Goal: Task Accomplishment & Management: Complete application form

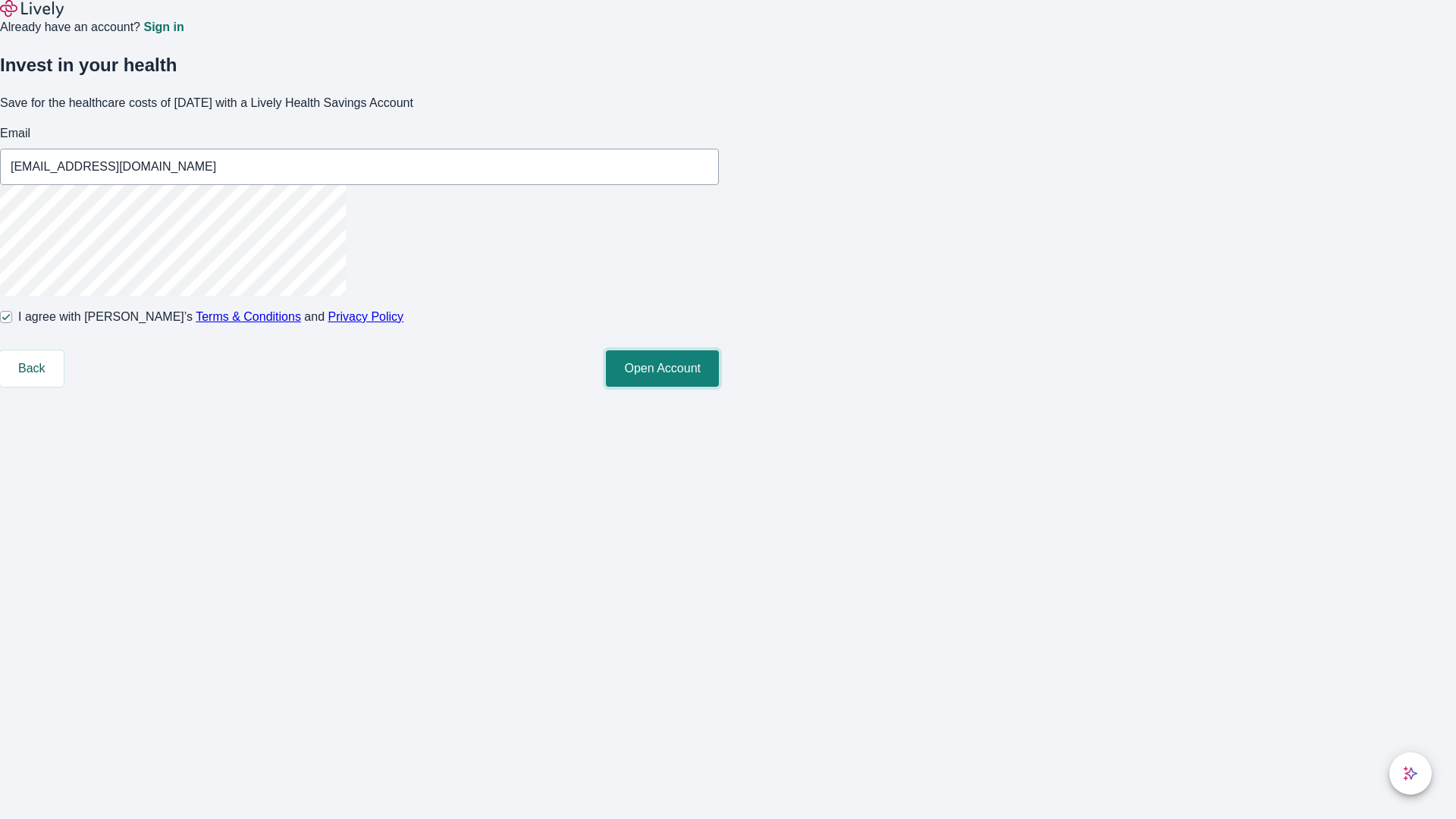
click at [719, 387] on button "Open Account" at bounding box center [662, 368] width 113 height 37
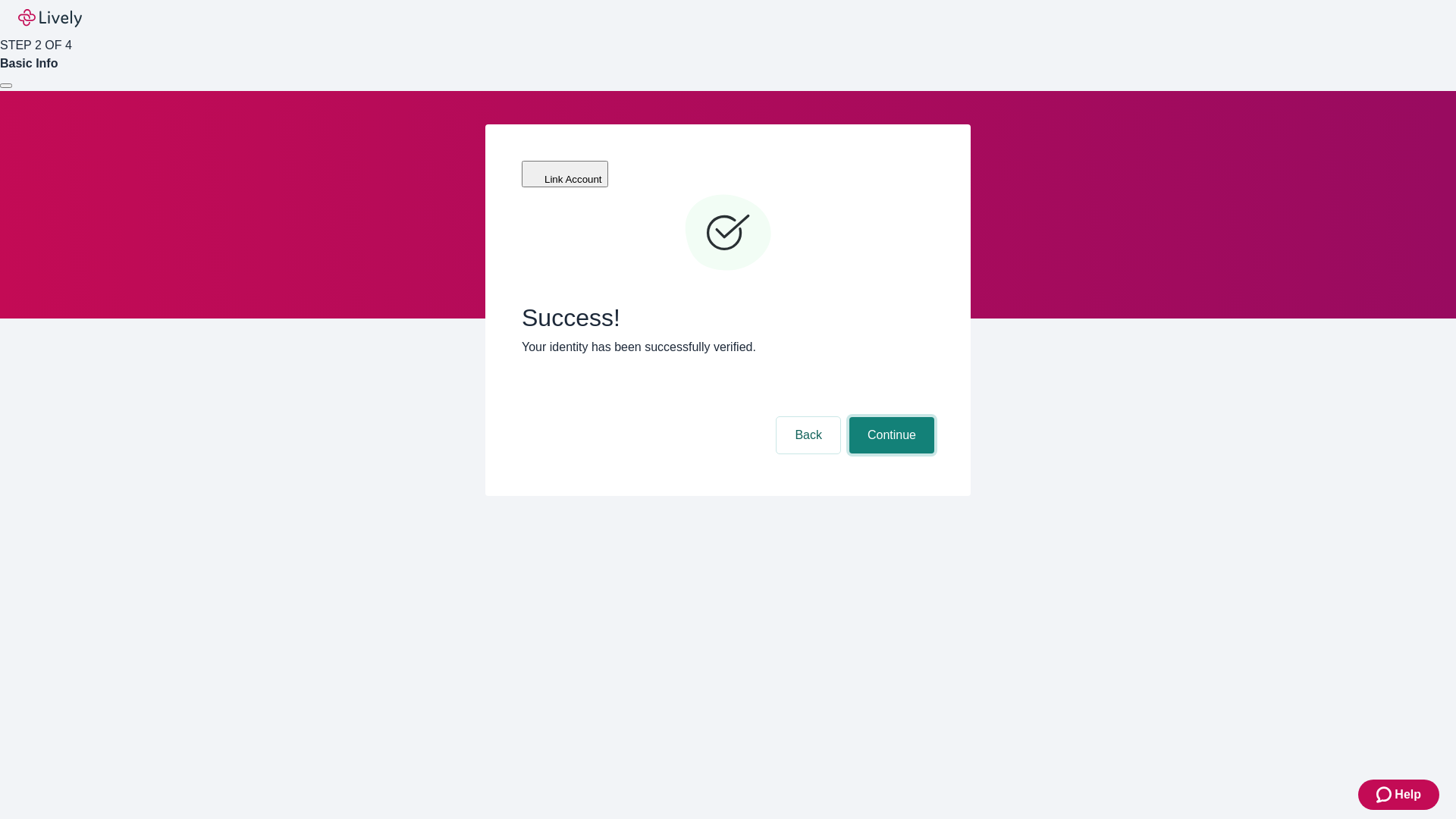
click at [889, 417] on button "Continue" at bounding box center [892, 435] width 85 height 37
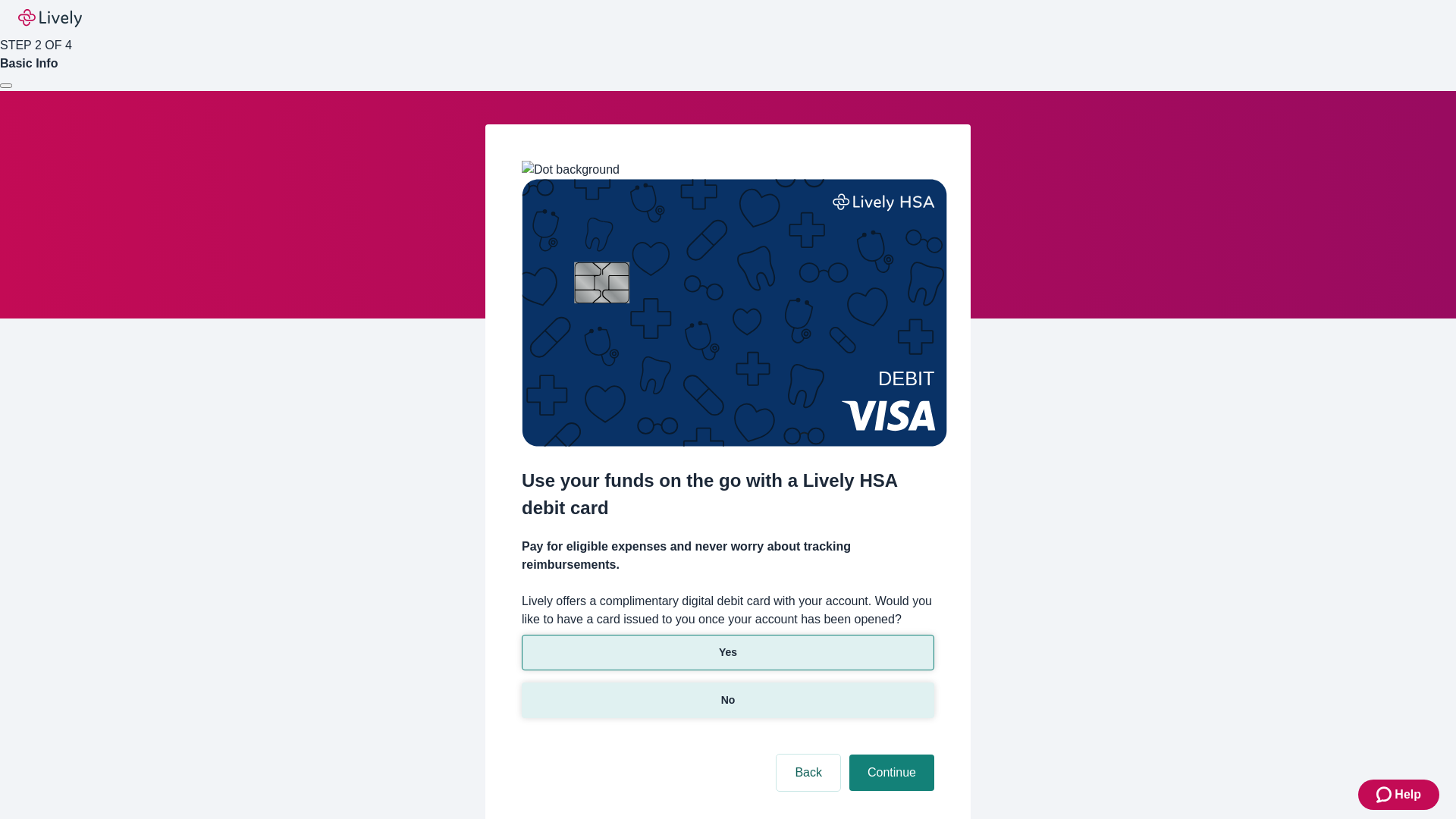
click at [728, 692] on p "No" at bounding box center [728, 700] width 15 height 16
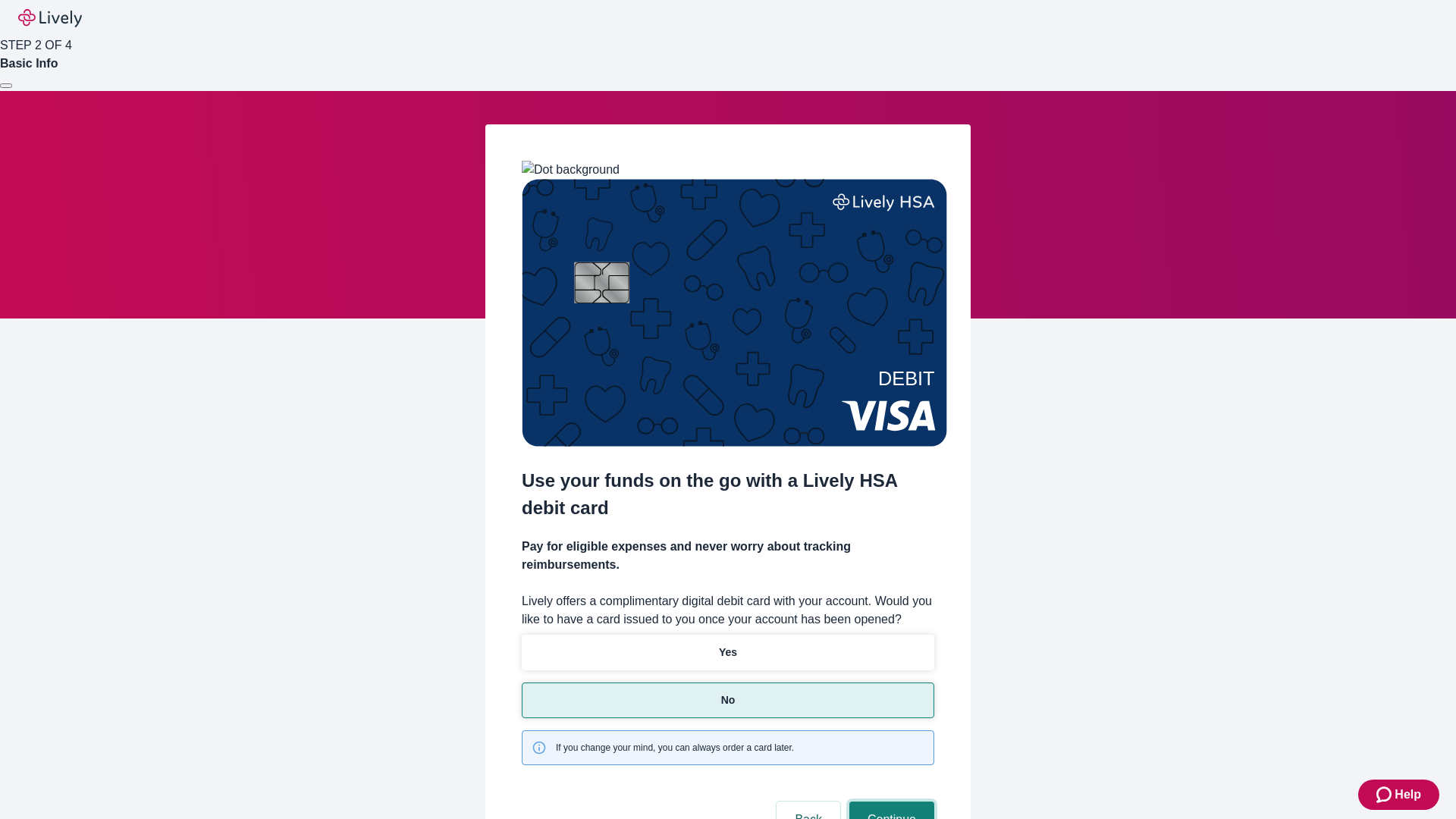
click at [889, 802] on button "Continue" at bounding box center [892, 820] width 85 height 37
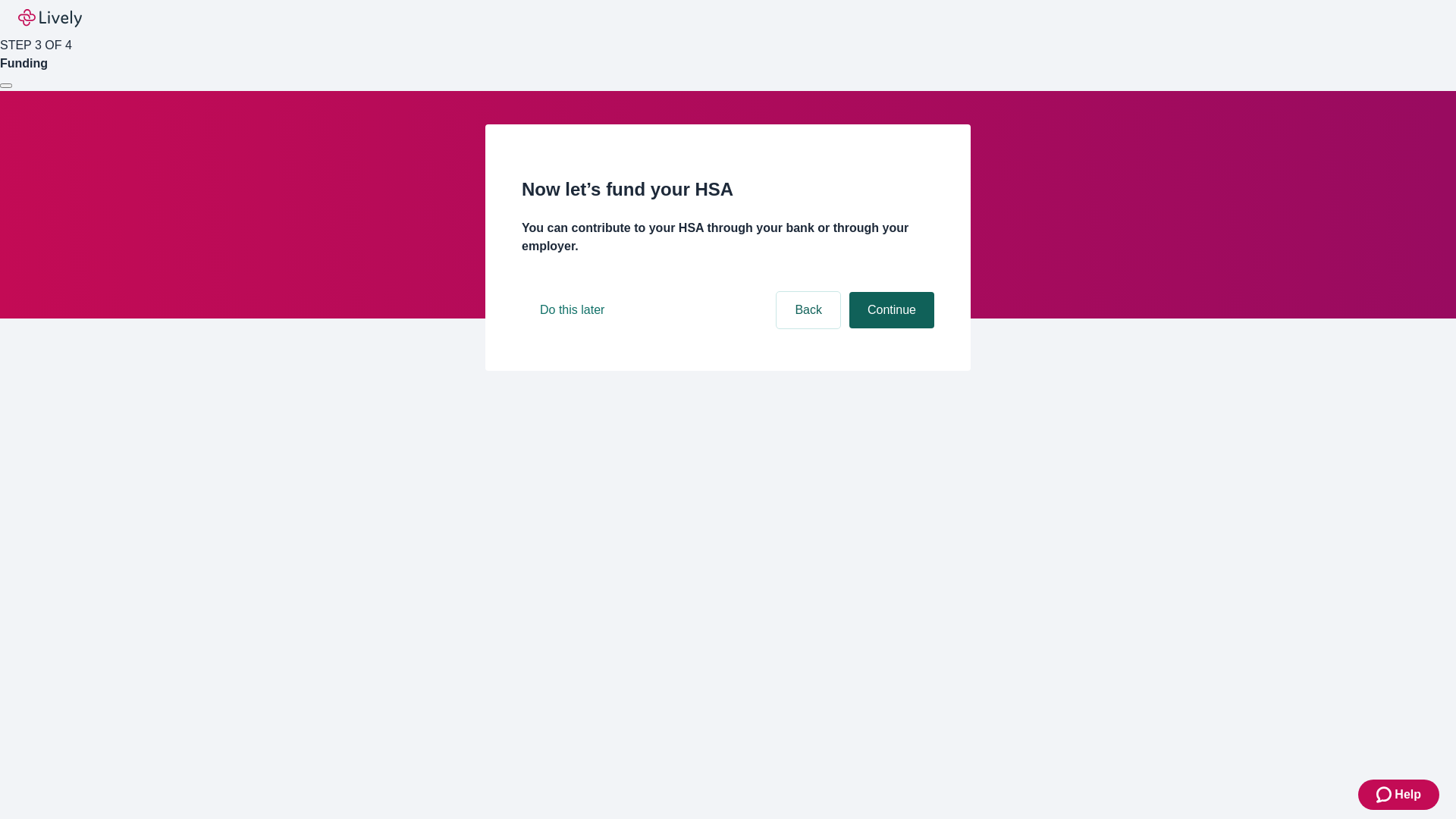
click at [889, 329] on button "Continue" at bounding box center [892, 310] width 85 height 37
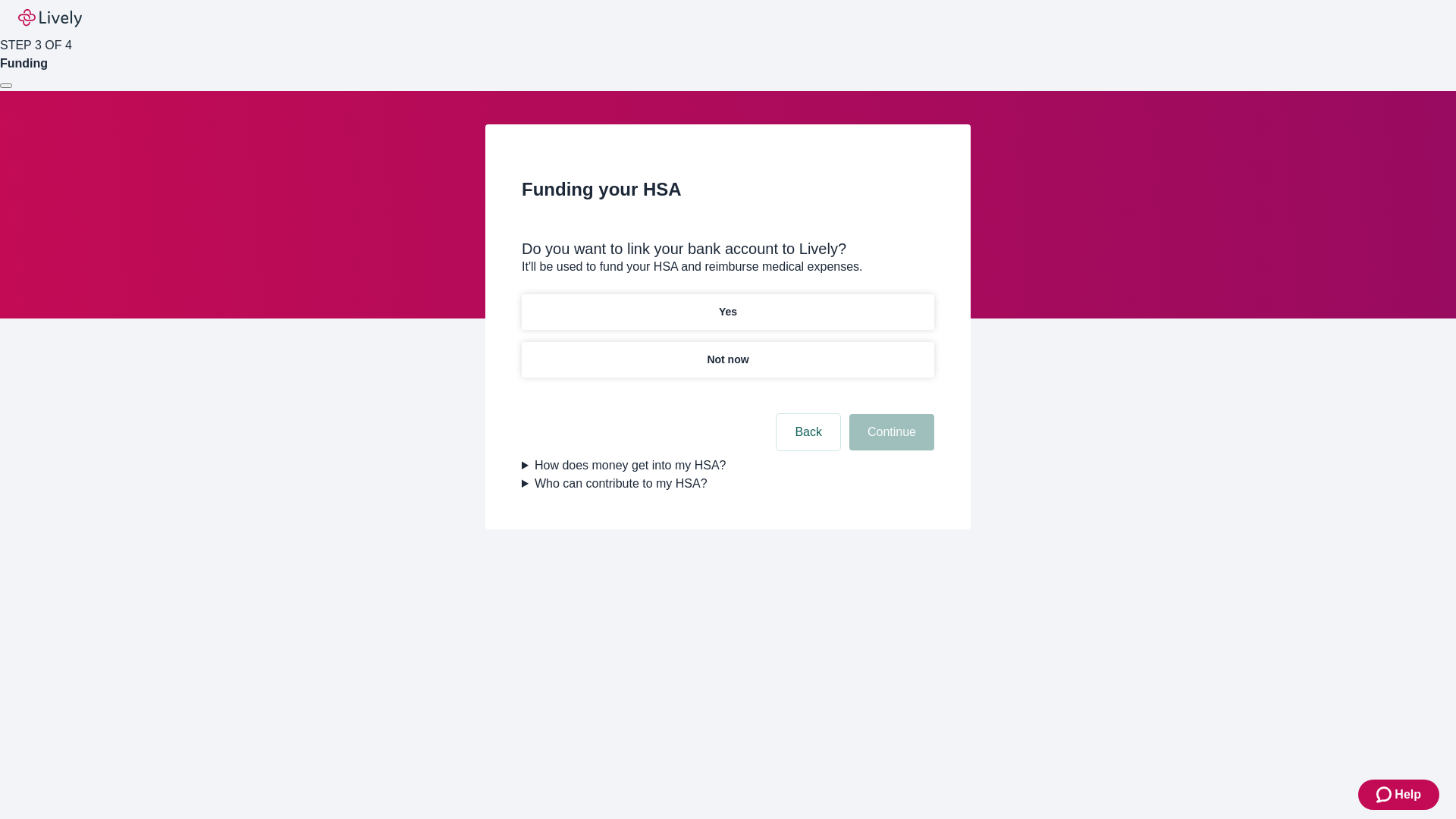
click at [728, 304] on p "Yes" at bounding box center [728, 312] width 18 height 16
click at [889, 414] on button "Continue" at bounding box center [892, 432] width 85 height 37
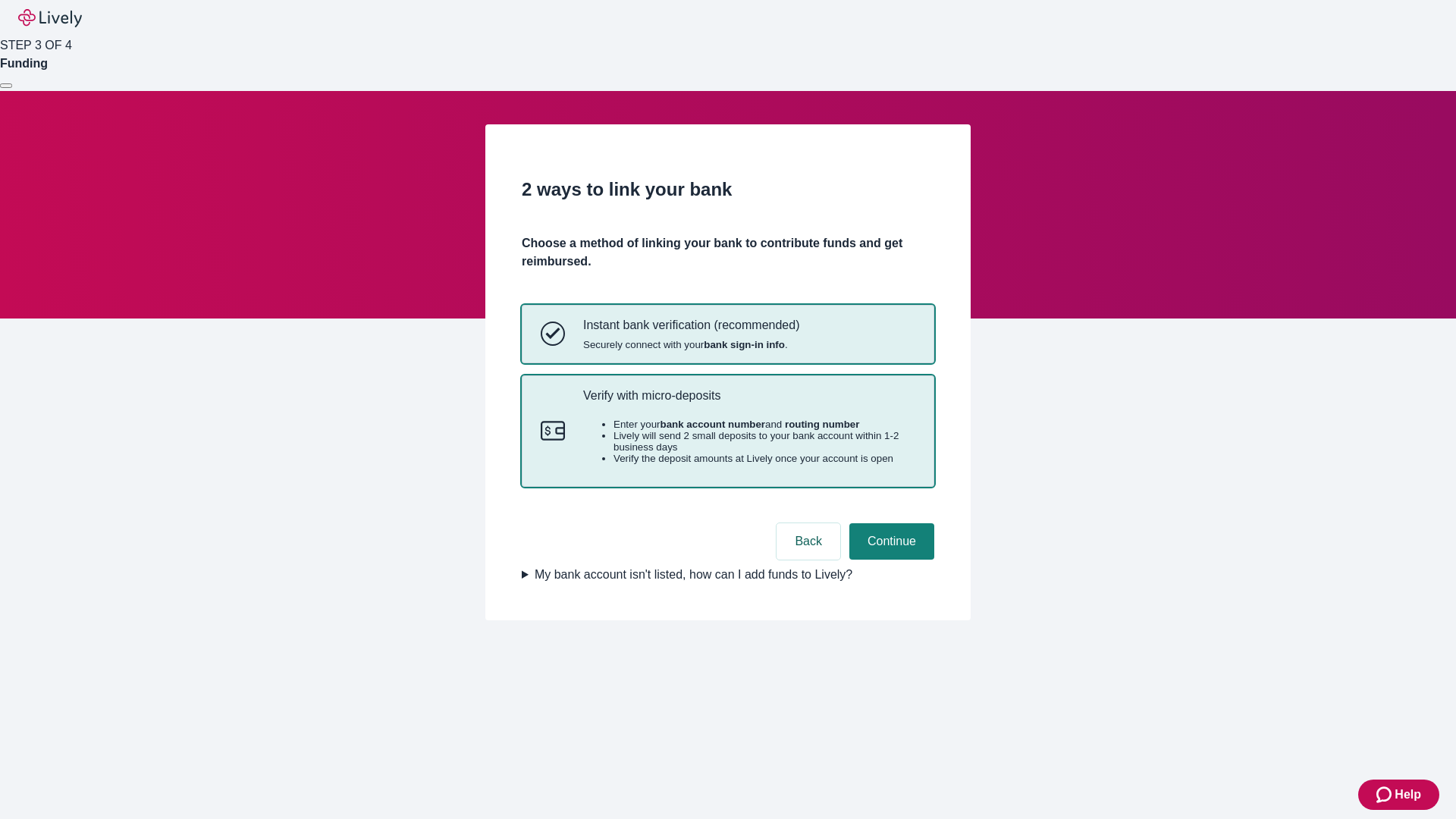
click at [748, 403] on p "Verify with micro-deposits" at bounding box center [748, 395] width 332 height 15
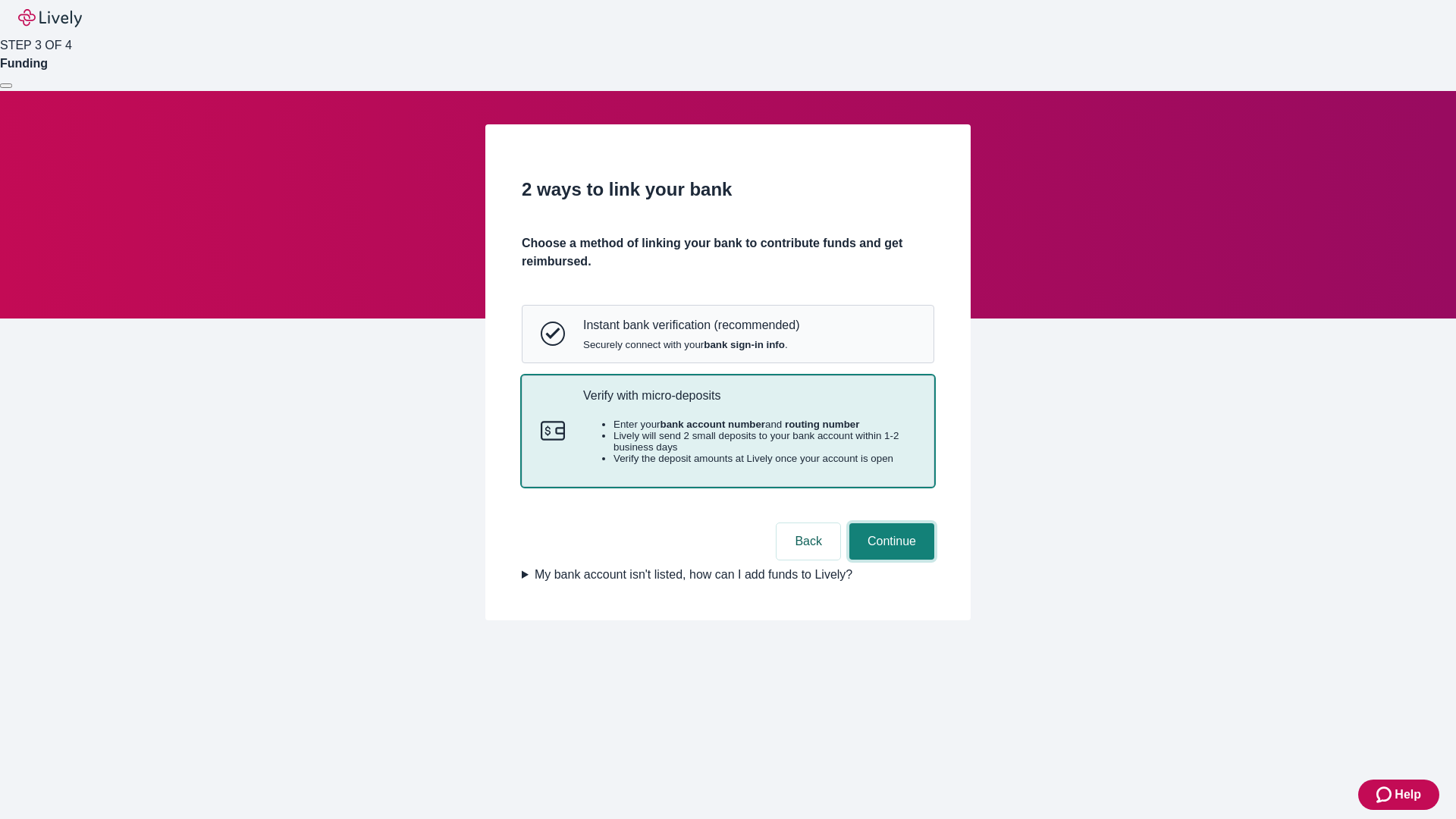
click at [889, 560] on button "Continue" at bounding box center [892, 541] width 85 height 37
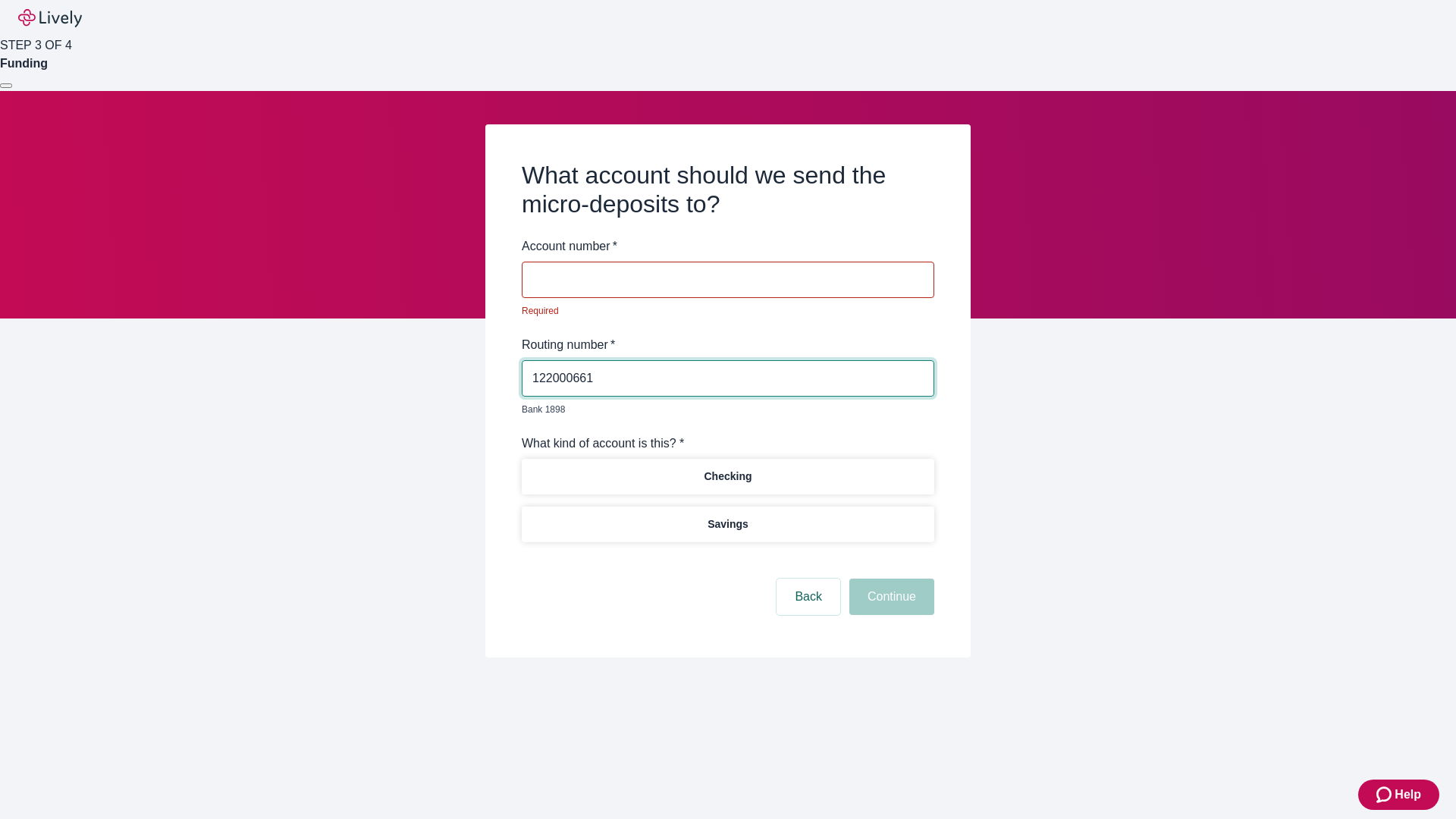
type input "122000661"
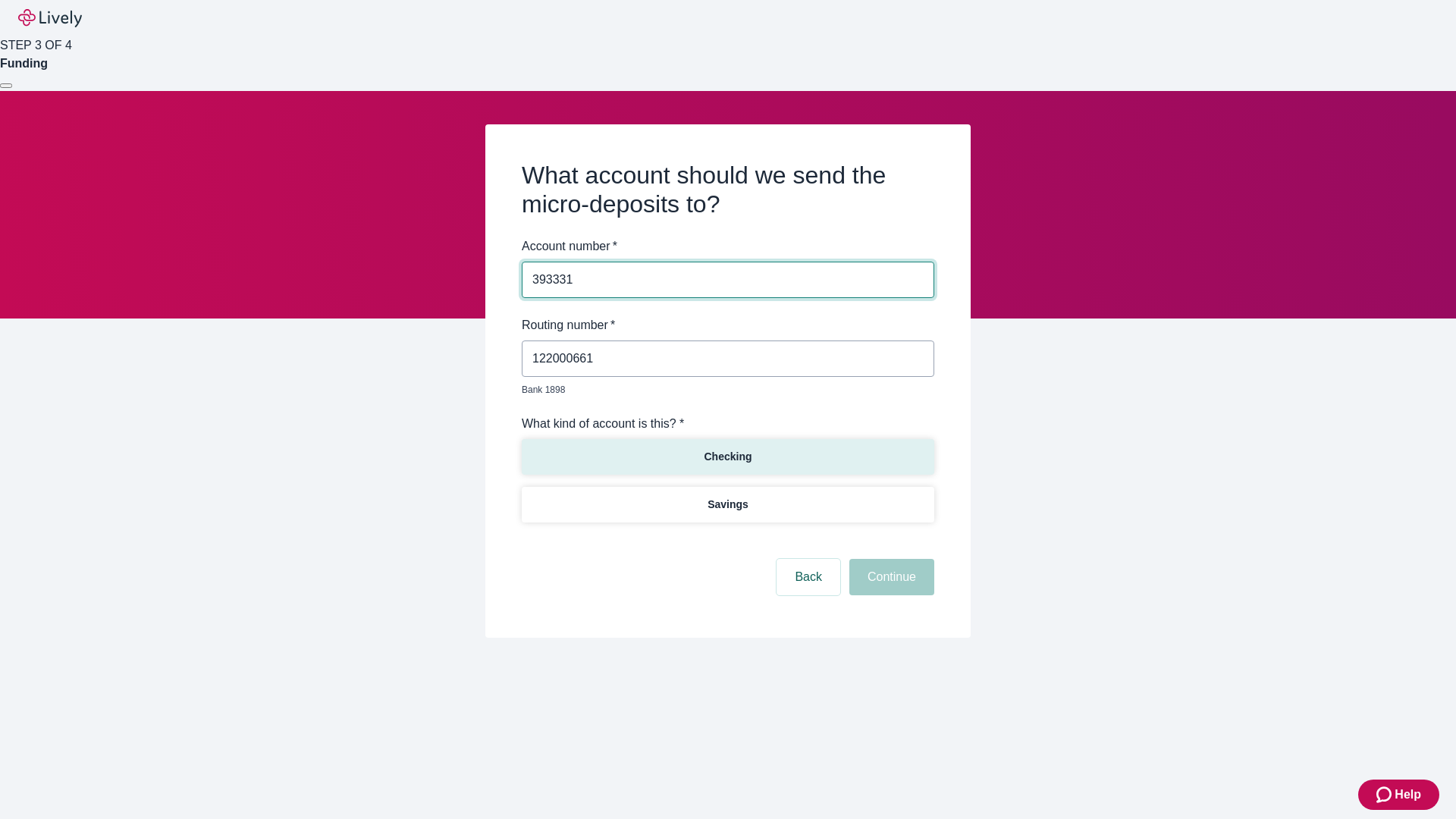
type input "393331"
click at [728, 449] on p "Checking" at bounding box center [728, 457] width 48 height 16
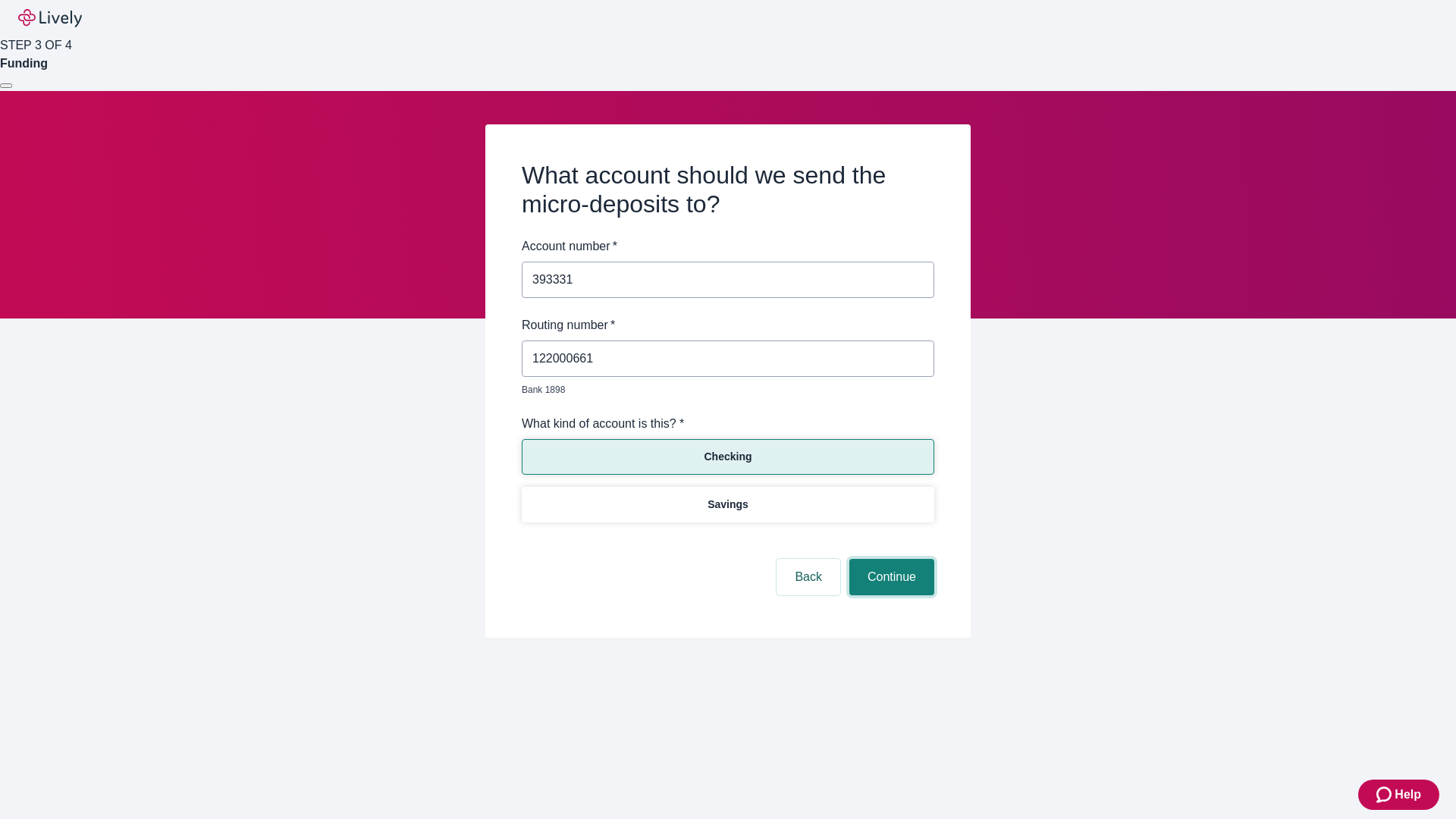
click at [889, 560] on button "Continue" at bounding box center [892, 576] width 85 height 37
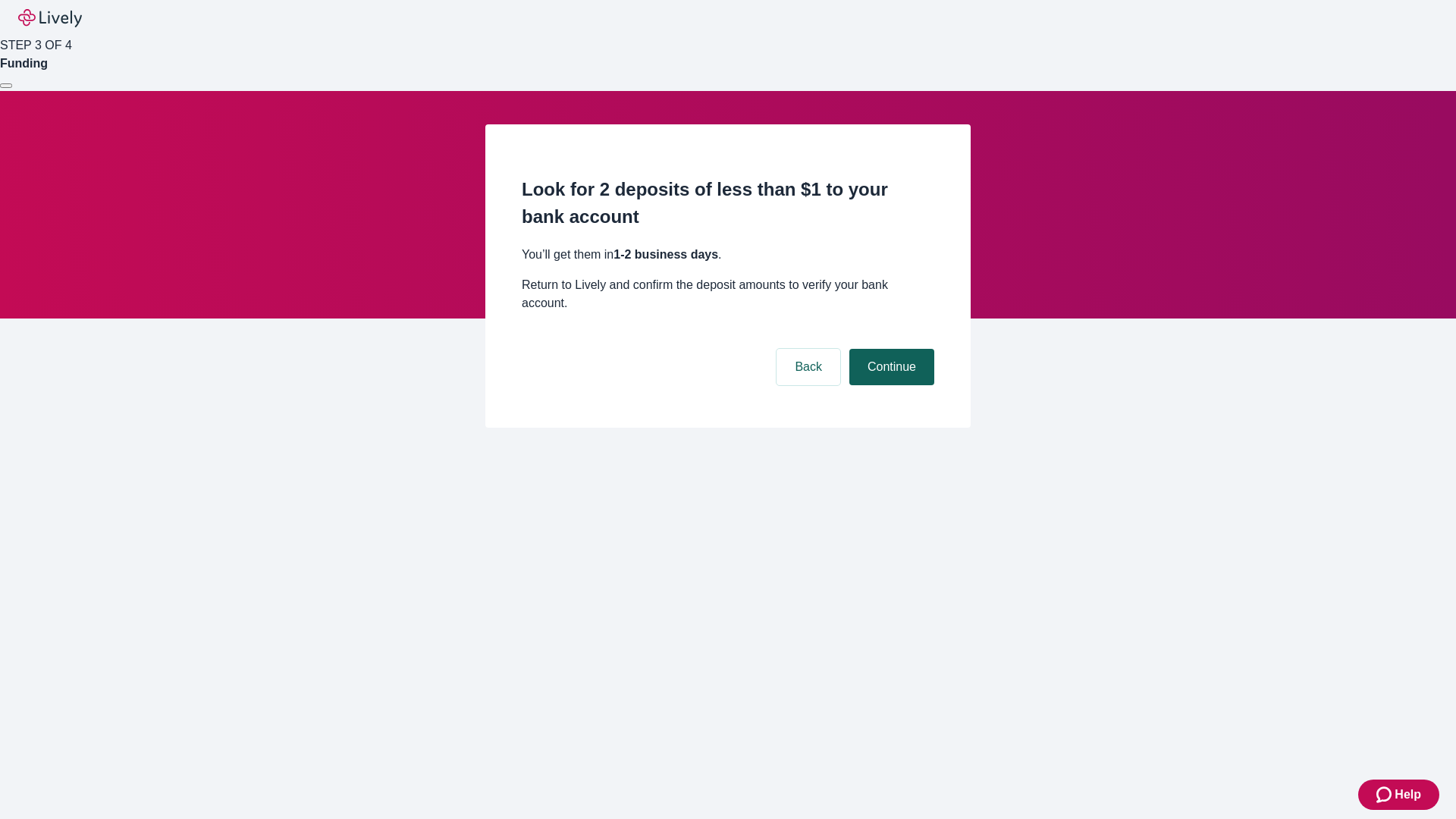
click at [889, 349] on button "Continue" at bounding box center [892, 366] width 85 height 37
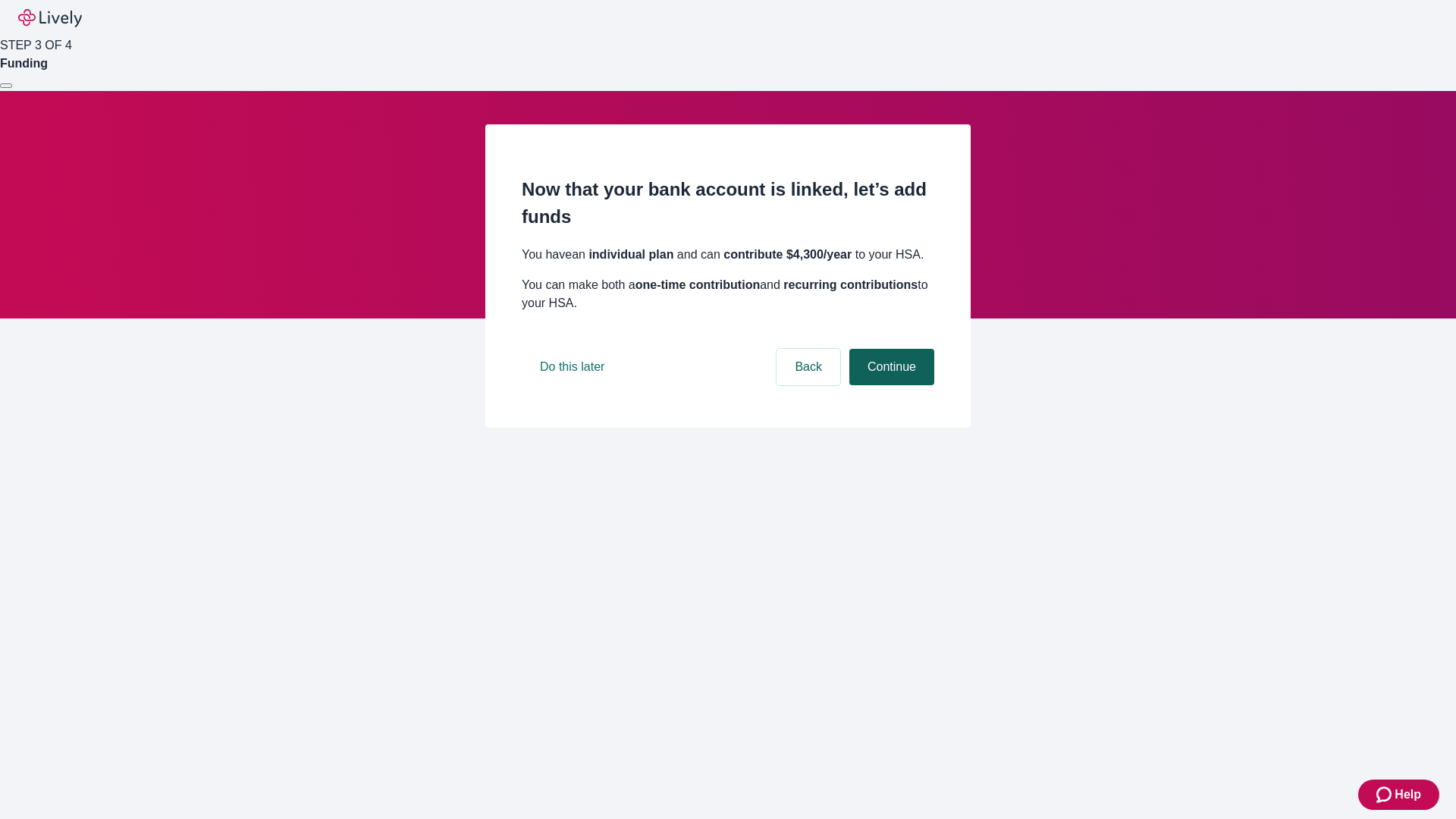
click at [889, 385] on button "Continue" at bounding box center [892, 366] width 85 height 37
